Goal: Task Accomplishment & Management: Use online tool/utility

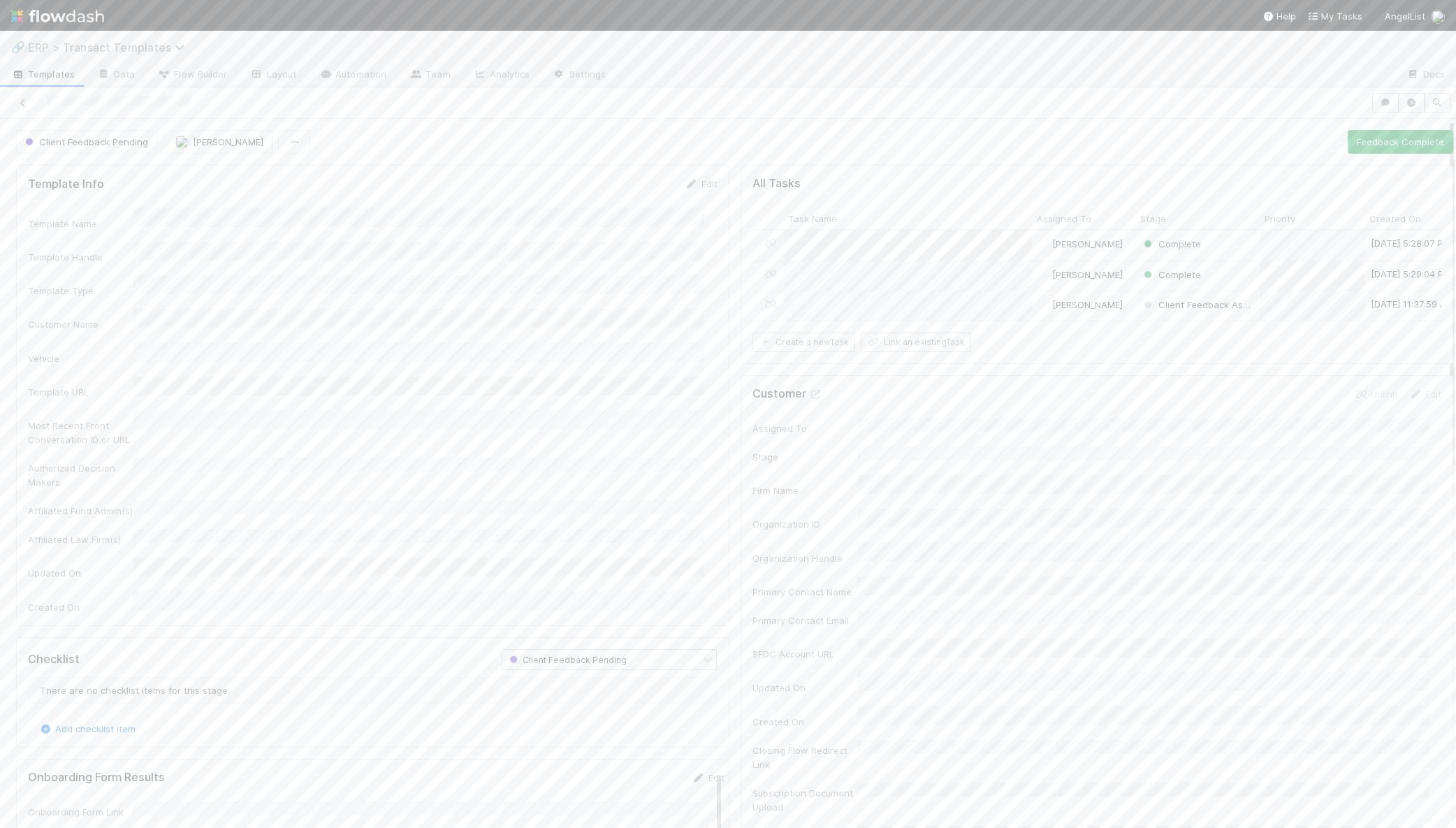
click at [69, 49] on span "ERP > Transact Templates" at bounding box center [110, 47] width 164 height 14
type input "entiti"
click at [85, 96] on div "🎫 Entities > KYC Review" at bounding box center [182, 108] width 350 height 25
click at [1339, 62] on input "Yuan zhu" at bounding box center [1329, 59] width 139 height 17
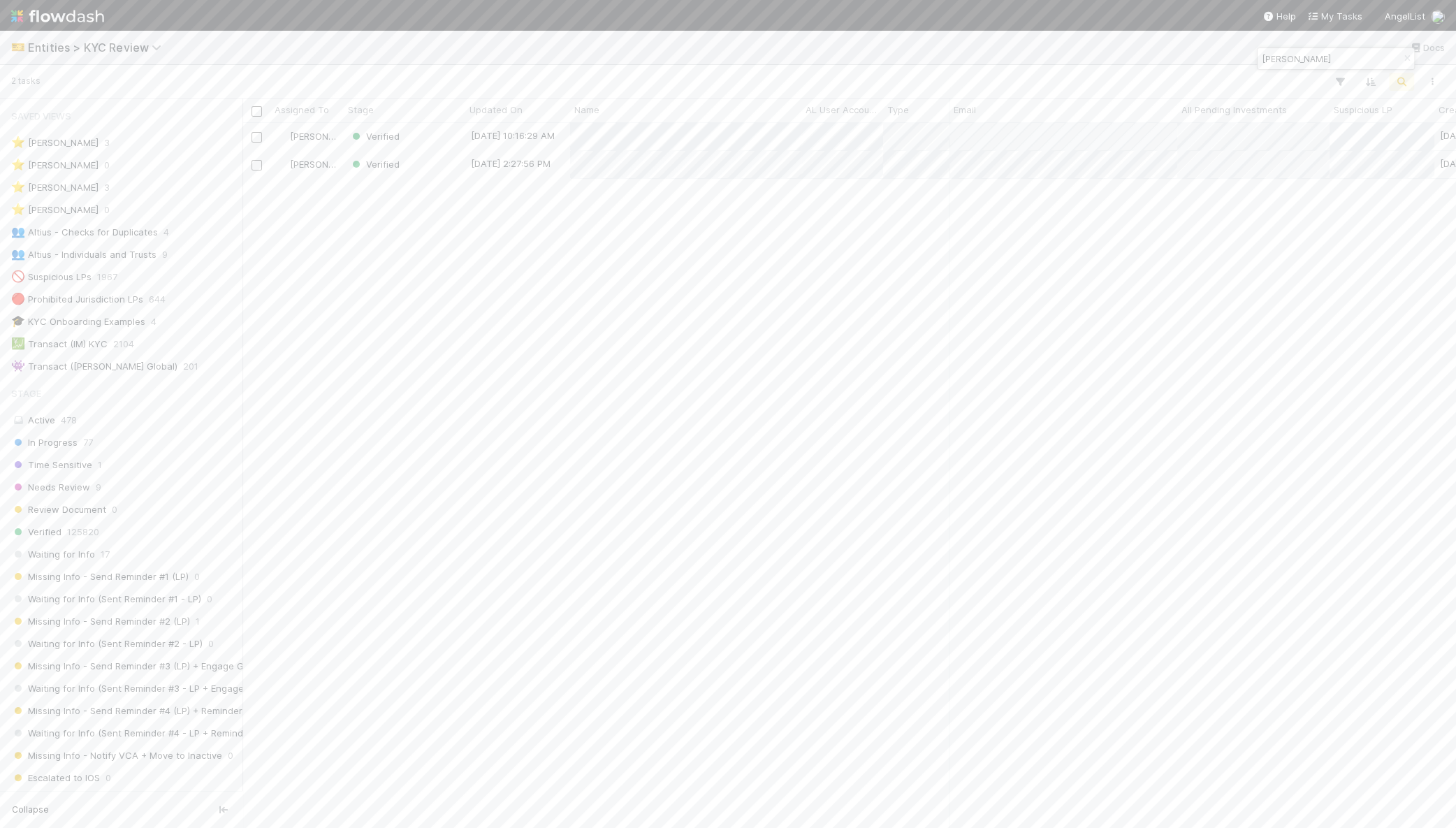
click at [1339, 62] on input "Yuan zhu" at bounding box center [1329, 59] width 139 height 17
paste input "wanghuiren@protonmail.com"
click at [1339, 62] on input "Yuan wanghuiren@protonmail.com" at bounding box center [1329, 59] width 139 height 17
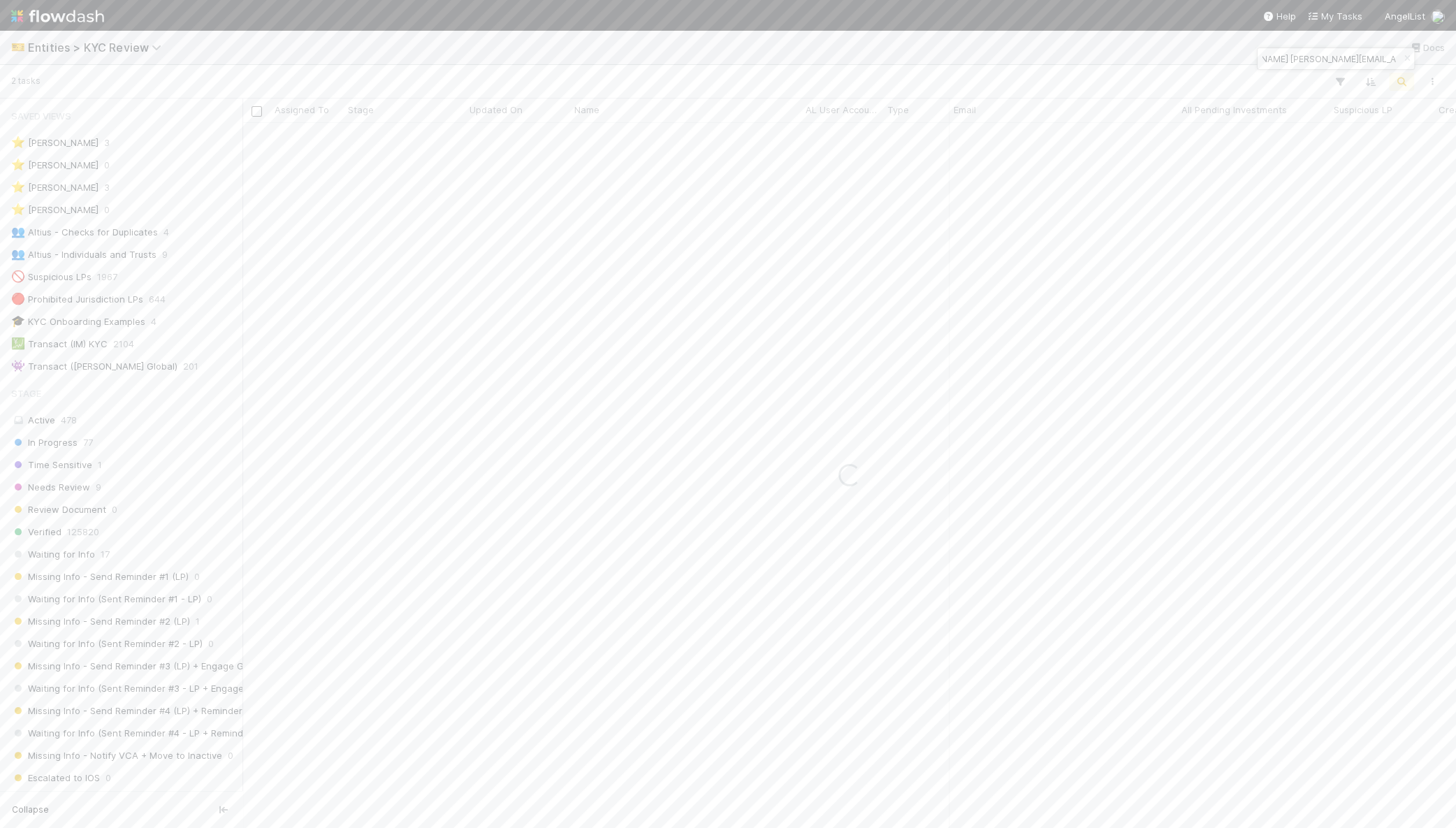
click at [1339, 62] on input "Yuan wanghuiren@protonmail.com" at bounding box center [1329, 59] width 139 height 17
type input "mantou"
click at [458, 139] on div "Awaiting Info" at bounding box center [404, 136] width 122 height 27
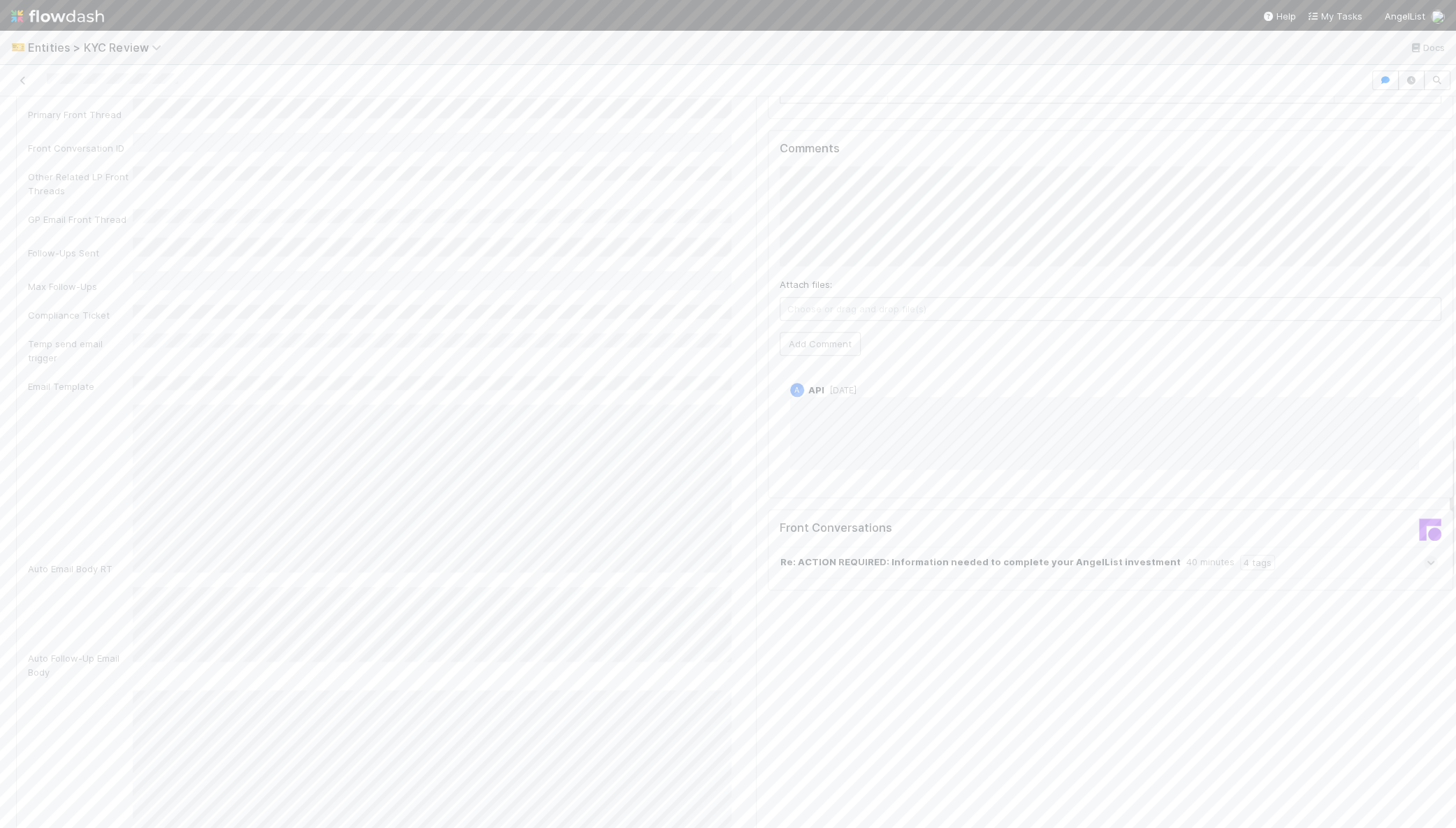
scroll to position [1738, 0]
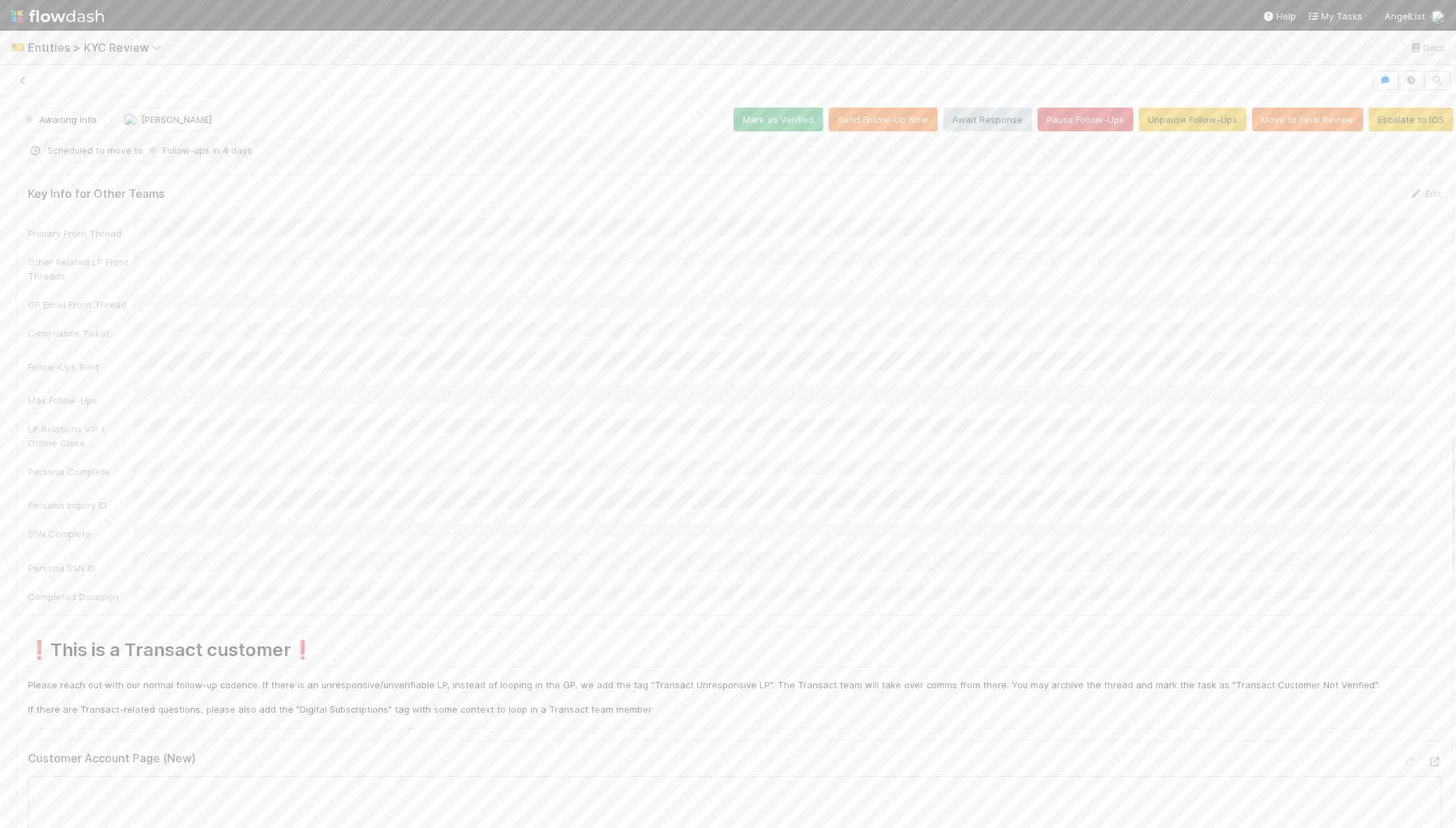
scroll to position [1738, 0]
